Goal: Task Accomplishment & Management: Complete application form

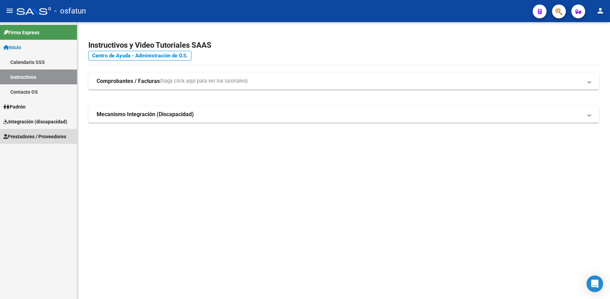
click at [45, 132] on link "Prestadores / Proveedores" at bounding box center [38, 136] width 77 height 15
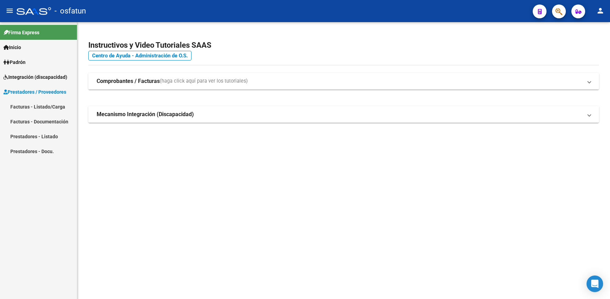
click at [51, 107] on link "Facturas - Listado/Carga" at bounding box center [38, 106] width 77 height 15
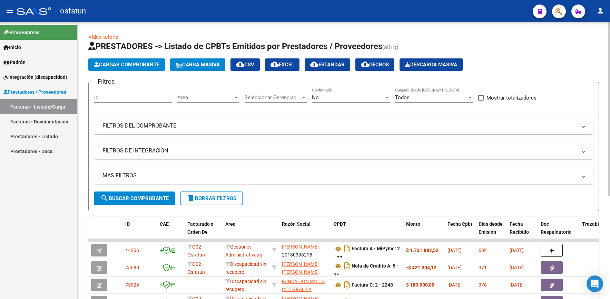
click at [131, 61] on span "Cargar Comprobante" at bounding box center [127, 64] width 66 height 6
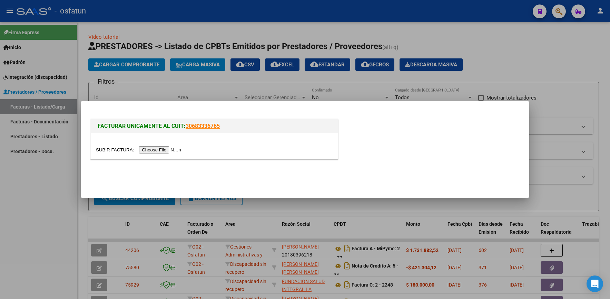
click at [164, 150] on input "file" at bounding box center [139, 149] width 87 height 7
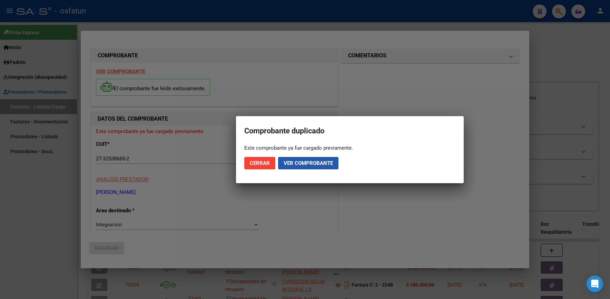
click at [293, 163] on span "Ver comprobante" at bounding box center [308, 163] width 49 height 6
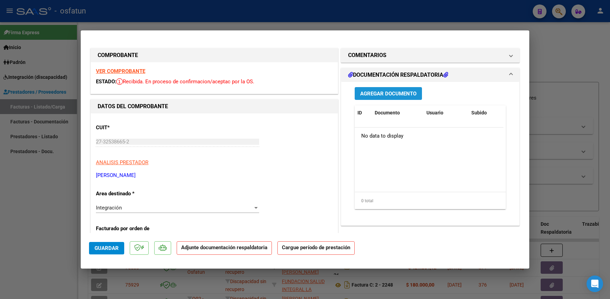
click at [386, 88] on button "Agregar Documento" at bounding box center [388, 93] width 67 height 13
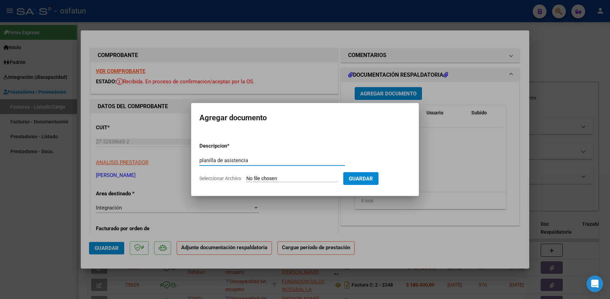
type input "planilla de asistencia"
click at [260, 177] on input "Seleccionar Archivo" at bounding box center [293, 178] width 92 height 7
type input "C:\fakepath\asistencia [PERSON_NAME] (1) (1).pdf"
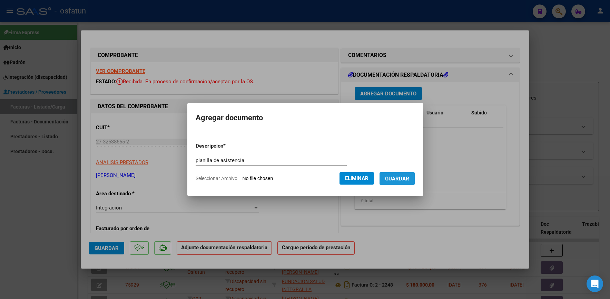
click at [404, 180] on span "Guardar" at bounding box center [397, 178] width 24 height 6
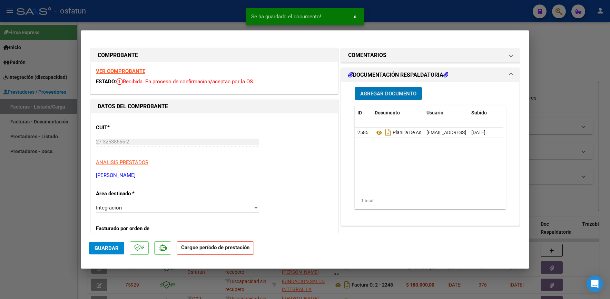
click at [114, 246] on span "Guardar" at bounding box center [107, 248] width 24 height 6
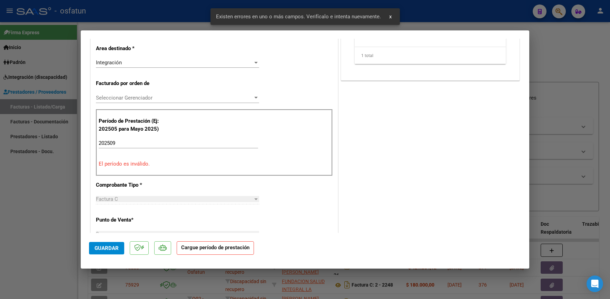
scroll to position [145, 0]
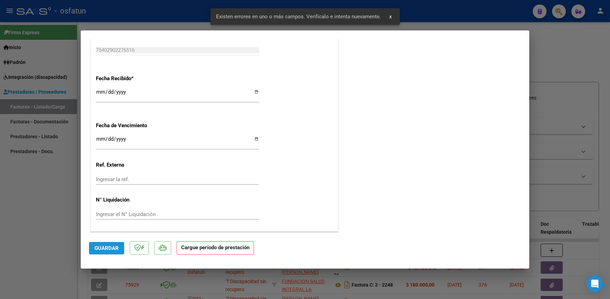
click at [108, 245] on span "Guardar" at bounding box center [107, 248] width 24 height 6
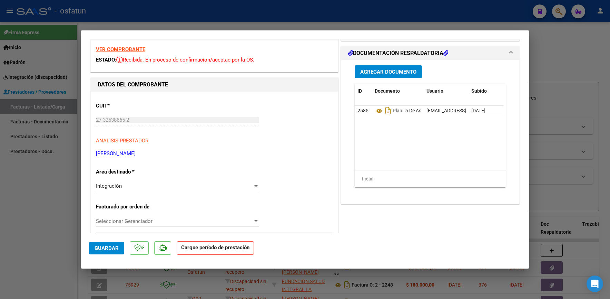
scroll to position [104, 0]
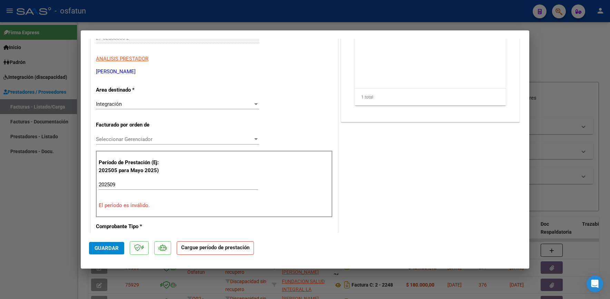
click at [112, 239] on mat-dialog-actions "Guardar Cargue período de prestación" at bounding box center [305, 246] width 432 height 27
click at [109, 247] on span "Guardar" at bounding box center [107, 248] width 24 height 6
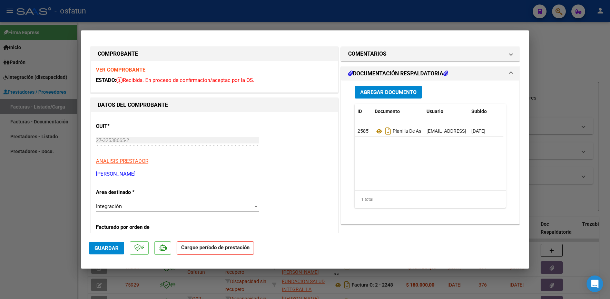
scroll to position [0, 0]
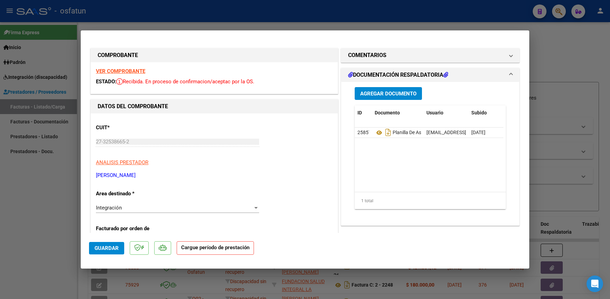
click at [543, 49] on div at bounding box center [305, 149] width 610 height 299
type input "$ 0,00"
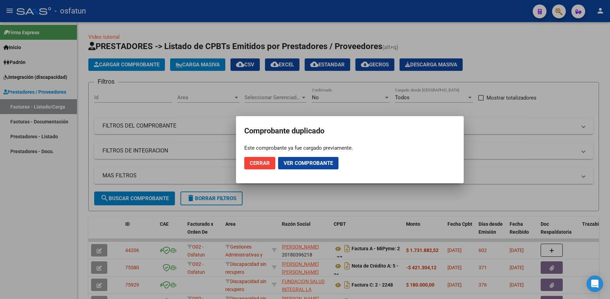
click at [265, 161] on span "Cerrar" at bounding box center [260, 163] width 20 height 6
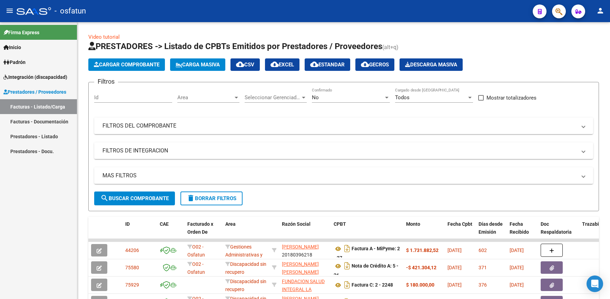
click at [15, 46] on span "Inicio" at bounding box center [12, 48] width 18 height 8
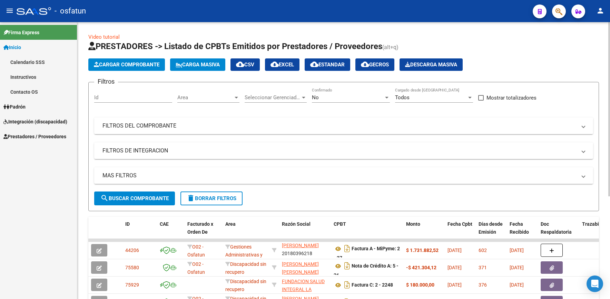
click at [165, 126] on mat-panel-title "FILTROS DEL COMPROBANTE" at bounding box center [340, 126] width 474 height 8
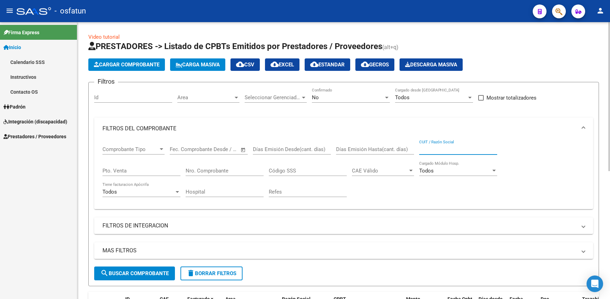
click at [429, 147] on input "CUIT / Razón Social" at bounding box center [459, 149] width 78 height 6
paste input "27325386652"
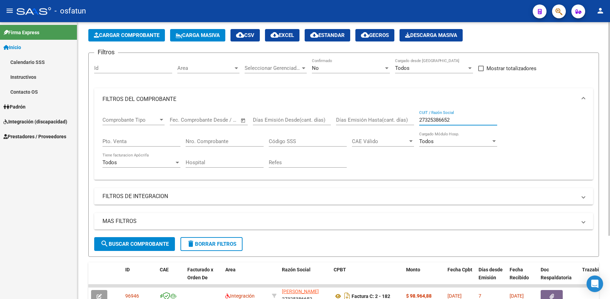
scroll to position [69, 0]
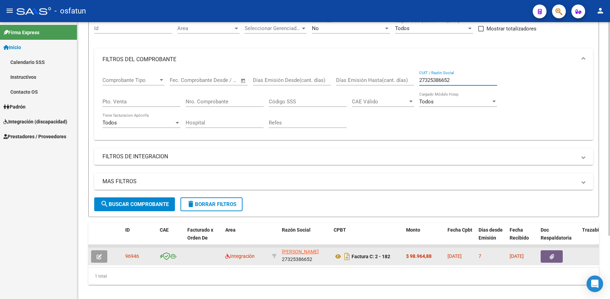
type input "27325386652"
click at [102, 254] on button "button" at bounding box center [99, 256] width 16 height 12
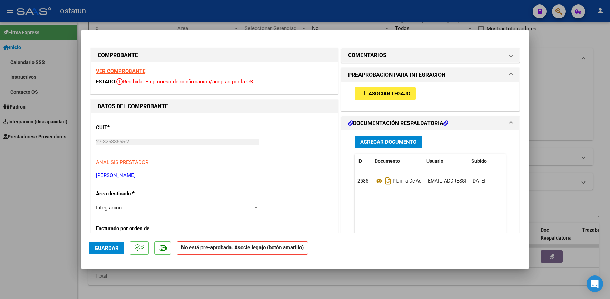
scroll to position [35, 0]
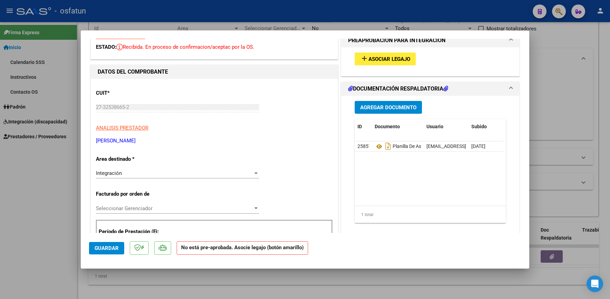
click at [380, 60] on span "Asociar Legajo" at bounding box center [390, 59] width 42 height 6
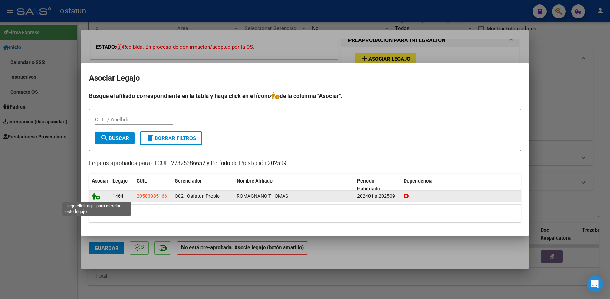
click at [98, 198] on icon at bounding box center [96, 196] width 8 height 8
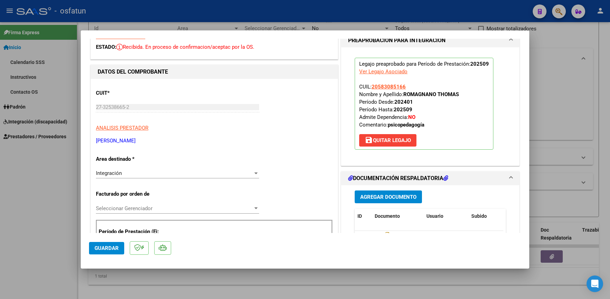
click at [102, 246] on span "Guardar" at bounding box center [107, 248] width 24 height 6
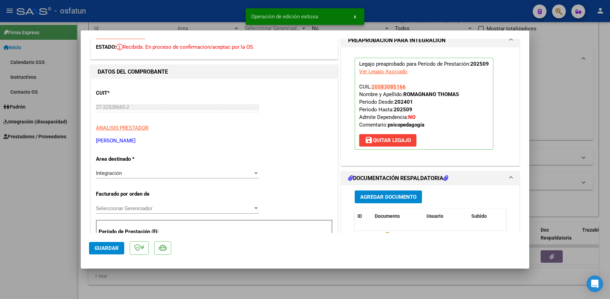
click at [52, 235] on div at bounding box center [305, 149] width 610 height 299
type input "$ 0,00"
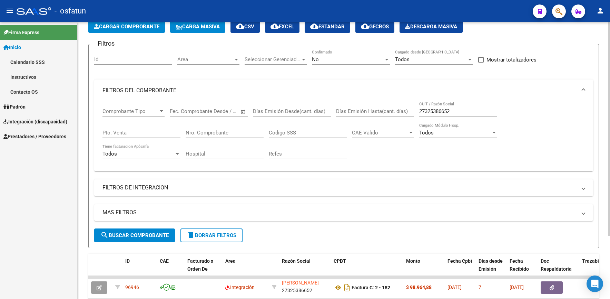
scroll to position [0, 0]
